Goal: Navigation & Orientation: Find specific page/section

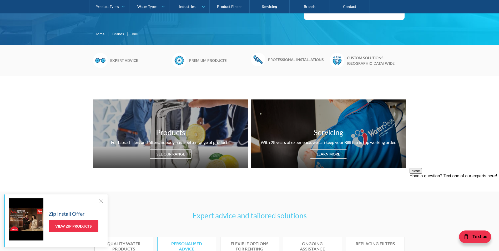
scroll to position [158, 0]
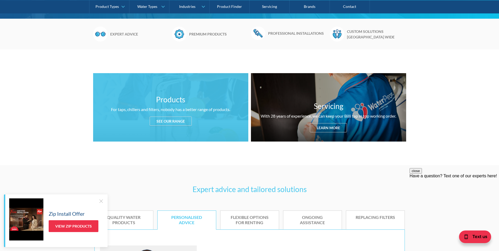
click at [169, 121] on div "See our range" at bounding box center [171, 120] width 42 height 9
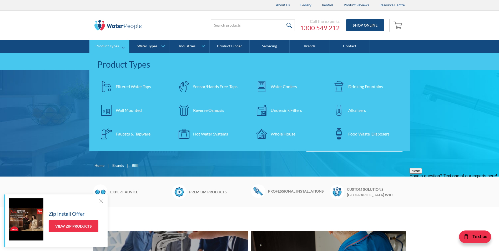
click at [121, 86] on div "Filtered Water Taps" at bounding box center [133, 86] width 35 height 6
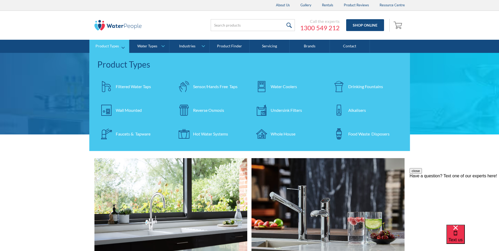
click at [118, 47] on div "Product Types" at bounding box center [106, 46] width 23 height 4
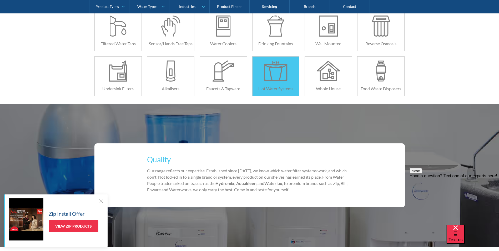
scroll to position [158, 0]
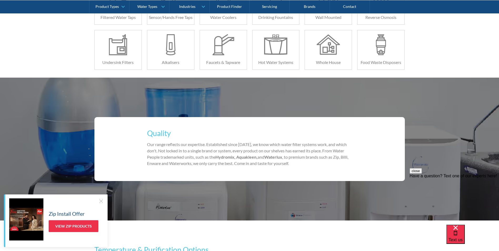
click at [101, 200] on div at bounding box center [100, 200] width 5 height 5
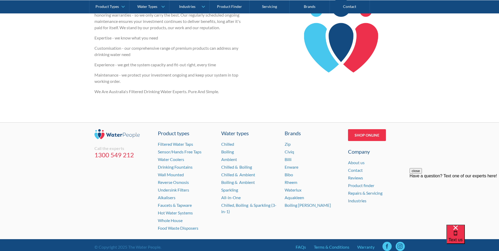
scroll to position [779, 0]
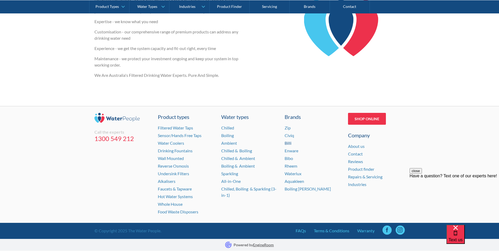
click at [290, 145] on link "Billi" at bounding box center [287, 142] width 7 height 5
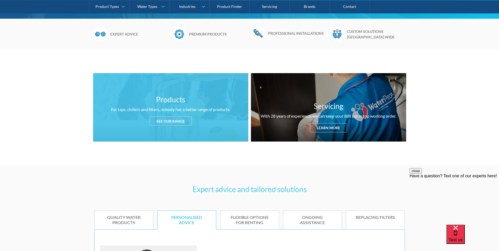
click at [176, 122] on div "See our range" at bounding box center [171, 120] width 42 height 9
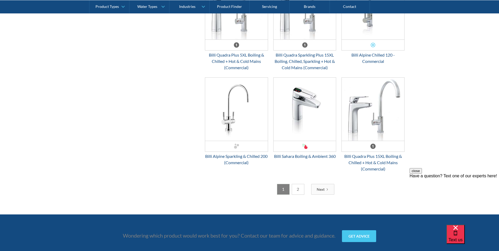
scroll to position [1377, 0]
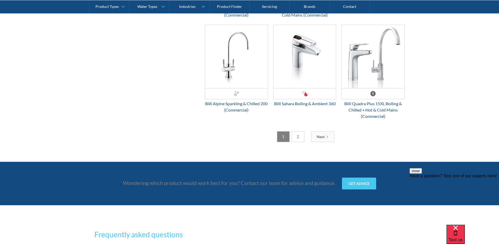
click at [322, 136] on div "Next" at bounding box center [320, 137] width 8 height 6
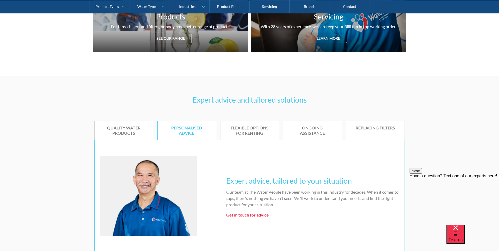
scroll to position [63, 0]
